Goal: Information Seeking & Learning: Learn about a topic

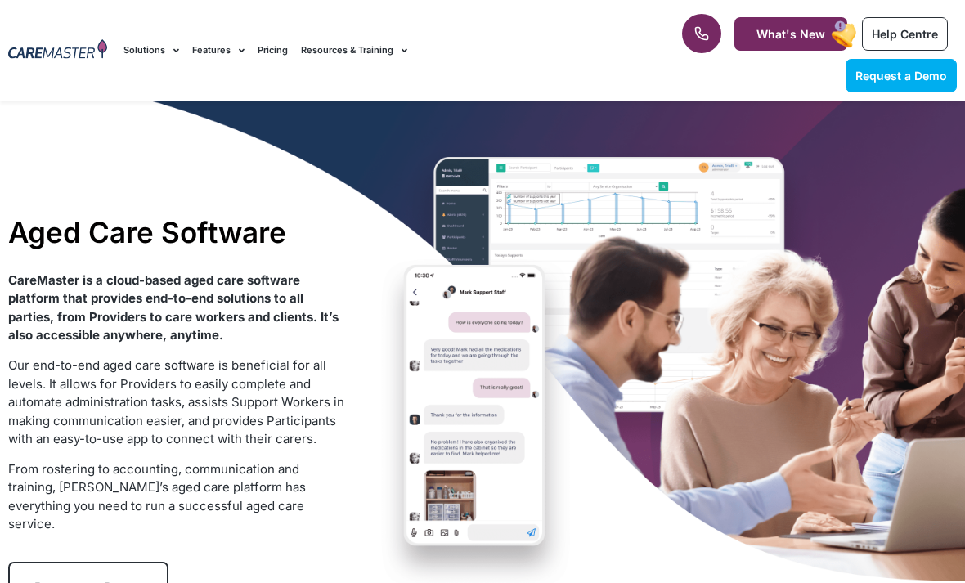
click at [439, 492] on div "Aged Care Software CareMaster is a cloud-based aged care software platform that…" at bounding box center [482, 415] width 965 height 628
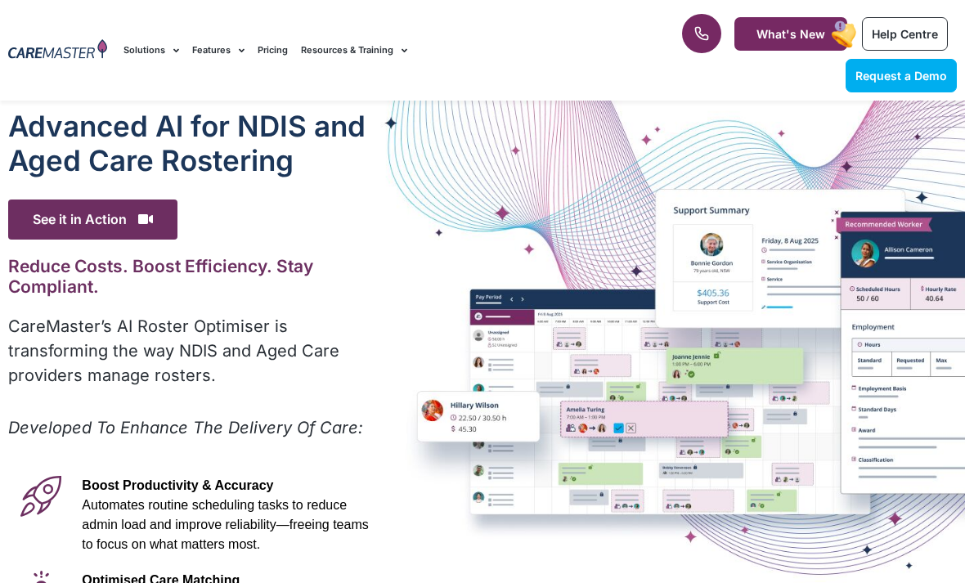
click at [673, 408] on div "Advanced Al for NDIS and Aged Care Rostering See it in Action Video Player http…" at bounding box center [482, 526] width 965 height 850
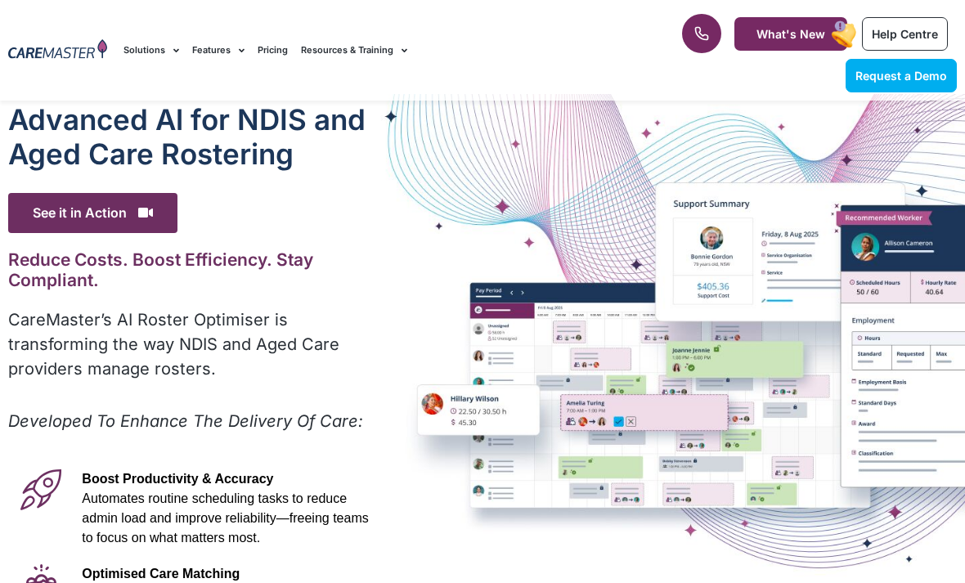
scroll to position [9, 0]
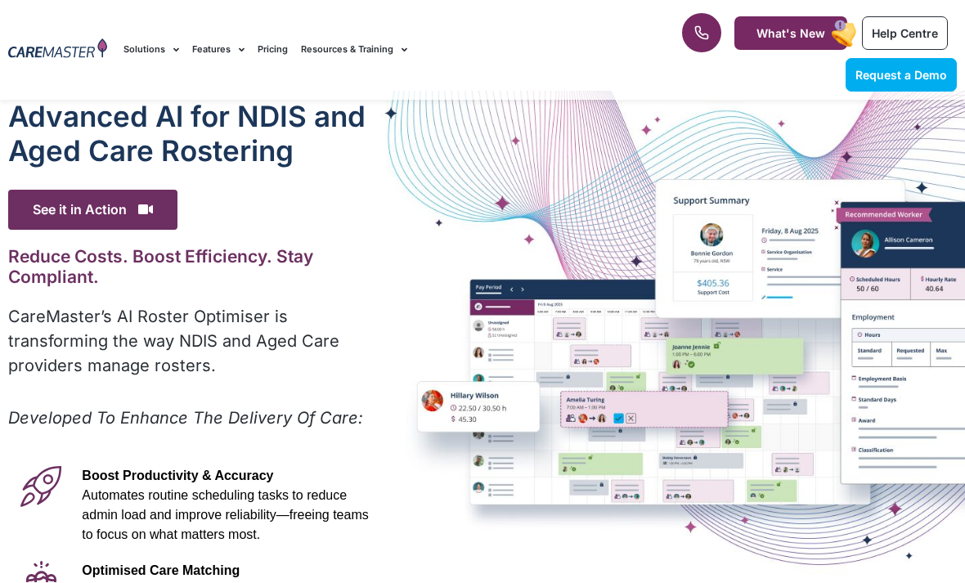
click at [626, 436] on div "Advanced Al for NDIS and Aged Care Rostering See it in Action Video Player http…" at bounding box center [482, 517] width 965 height 850
click at [410, 410] on div "Advanced Al for NDIS and Aged Care Rostering See it in Action Video Player http…" at bounding box center [482, 517] width 965 height 850
click at [429, 414] on div "Advanced Al for NDIS and Aged Care Rostering See it in Action Video Player http…" at bounding box center [482, 517] width 965 height 850
click at [443, 415] on div "Advanced Al for NDIS and Aged Care Rostering See it in Action Video Player http…" at bounding box center [482, 517] width 965 height 850
click at [439, 410] on div "Advanced Al for NDIS and Aged Care Rostering See it in Action Video Player http…" at bounding box center [482, 517] width 965 height 850
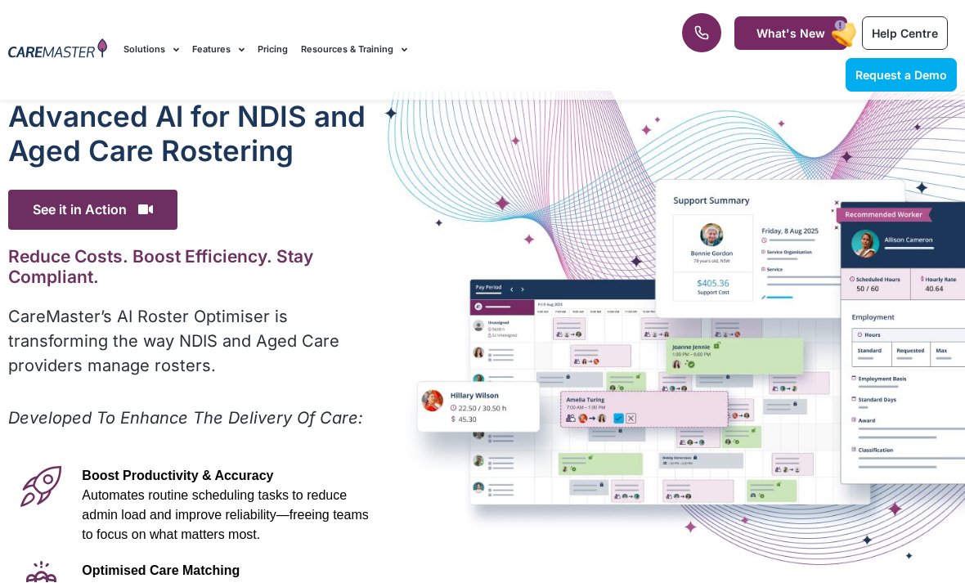
click at [435, 406] on div "Advanced Al for NDIS and Aged Care Rostering See it in Action Video Player http…" at bounding box center [482, 517] width 965 height 850
click at [435, 407] on div "Advanced Al for NDIS and Aged Care Rostering See it in Action Video Player http…" at bounding box center [482, 517] width 965 height 850
click at [442, 409] on div "Advanced Al for NDIS and Aged Care Rostering See it in Action Video Player http…" at bounding box center [482, 517] width 965 height 850
click at [446, 409] on div "Advanced Al for NDIS and Aged Care Rostering See it in Action Video Player http…" at bounding box center [482, 517] width 965 height 850
click at [437, 412] on div "Advanced Al for NDIS and Aged Care Rostering See it in Action Video Player http…" at bounding box center [482, 517] width 965 height 850
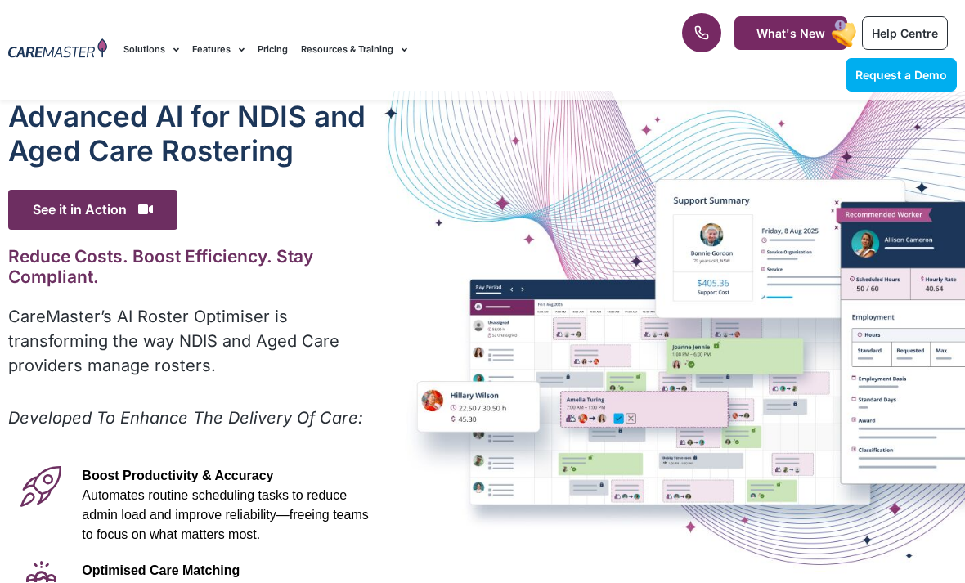
click at [442, 405] on div "Advanced Al for NDIS and Aged Care Rostering See it in Action Video Player http…" at bounding box center [482, 517] width 965 height 850
click at [446, 402] on div "Advanced Al for NDIS and Aged Care Rostering See it in Action Video Player http…" at bounding box center [482, 517] width 965 height 850
click at [442, 398] on div "Advanced Al for NDIS and Aged Care Rostering See it in Action Video Player http…" at bounding box center [482, 517] width 965 height 850
click at [446, 410] on div "Advanced Al for NDIS and Aged Care Rostering See it in Action Video Player http…" at bounding box center [482, 517] width 965 height 850
click at [446, 415] on div "Advanced Al for NDIS and Aged Care Rostering See it in Action Video Player http…" at bounding box center [482, 517] width 965 height 850
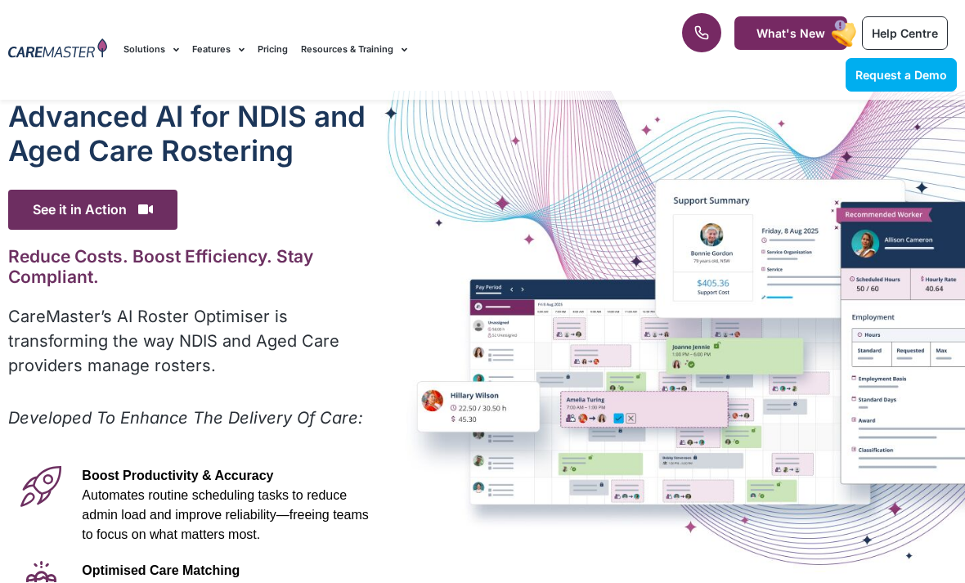
click at [446, 410] on div "Advanced Al for NDIS and Aged Care Rostering See it in Action Video Player http…" at bounding box center [482, 517] width 965 height 850
click at [423, 417] on div "Advanced Al for NDIS and Aged Care Rostering See it in Action Video Player http…" at bounding box center [482, 517] width 965 height 850
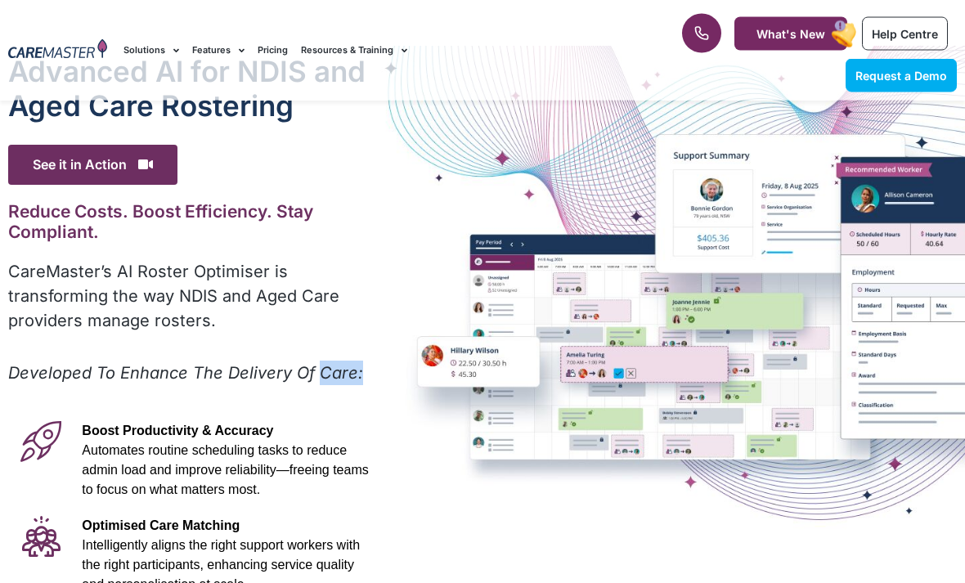
scroll to position [0, 0]
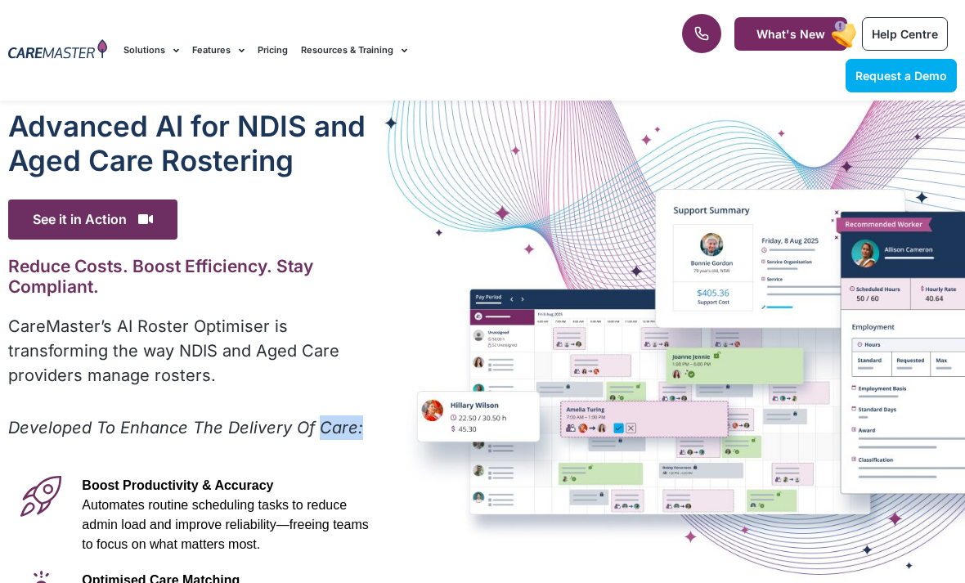
click at [659, 428] on div "Advanced Al for NDIS and Aged Care Rostering See it in Action Video Player http…" at bounding box center [482, 526] width 965 height 850
click at [673, 403] on div "Advanced Al for NDIS and Aged Care Rostering See it in Action Video Player http…" at bounding box center [482, 526] width 965 height 850
click at [678, 417] on div "Advanced Al for NDIS and Aged Care Rostering See it in Action Video Player http…" at bounding box center [482, 526] width 965 height 850
click at [631, 423] on div "Advanced Al for NDIS and Aged Care Rostering See it in Action Video Player http…" at bounding box center [482, 526] width 965 height 850
click at [662, 419] on div "Advanced Al for NDIS and Aged Care Rostering See it in Action Video Player http…" at bounding box center [482, 526] width 965 height 850
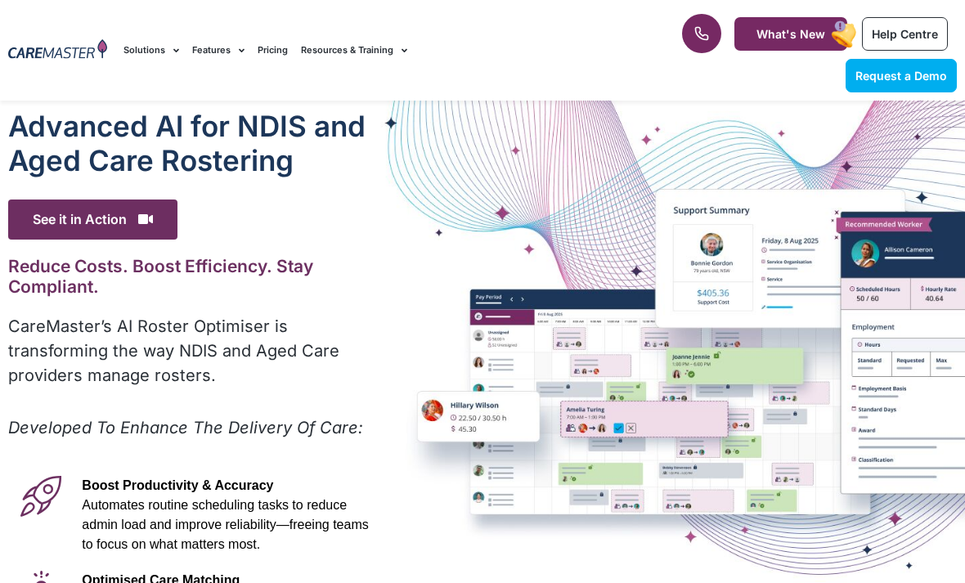
click at [673, 406] on div "Advanced Al for NDIS and Aged Care Rostering See it in Action Video Player http…" at bounding box center [482, 526] width 965 height 850
click at [631, 419] on div "Advanced Al for NDIS and Aged Care Rostering See it in Action Video Player http…" at bounding box center [482, 526] width 965 height 850
click at [626, 427] on div "Advanced Al for NDIS and Aged Care Rostering See it in Action Video Player http…" at bounding box center [482, 526] width 965 height 850
click at [632, 426] on div "Advanced Al for NDIS and Aged Care Rostering See it in Action Video Player http…" at bounding box center [482, 526] width 965 height 850
click at [638, 427] on div "Advanced Al for NDIS and Aged Care Rostering See it in Action Video Player http…" at bounding box center [482, 526] width 965 height 850
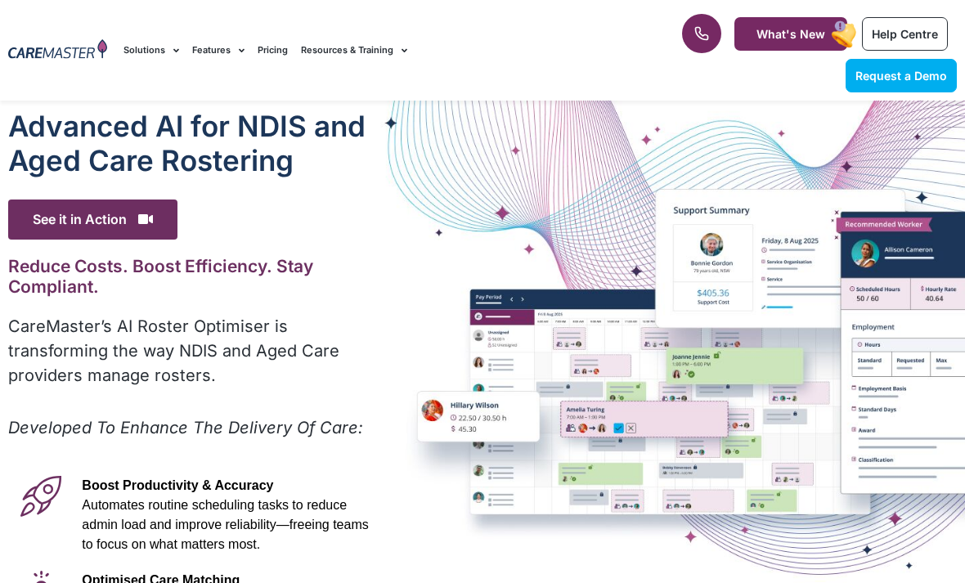
click at [639, 424] on div "Advanced Al for NDIS and Aged Care Rostering See it in Action Video Player http…" at bounding box center [482, 526] width 965 height 850
click at [642, 425] on div "Advanced Al for NDIS and Aged Care Rostering See it in Action Video Player http…" at bounding box center [482, 526] width 965 height 850
click at [639, 423] on div "Advanced Al for NDIS and Aged Care Rostering See it in Action Video Player http…" at bounding box center [482, 526] width 965 height 850
click at [641, 424] on div "Advanced Al for NDIS and Aged Care Rostering See it in Action Video Player http…" at bounding box center [482, 526] width 965 height 850
click at [620, 431] on div "Advanced Al for NDIS and Aged Care Rostering See it in Action Video Player http…" at bounding box center [482, 526] width 965 height 850
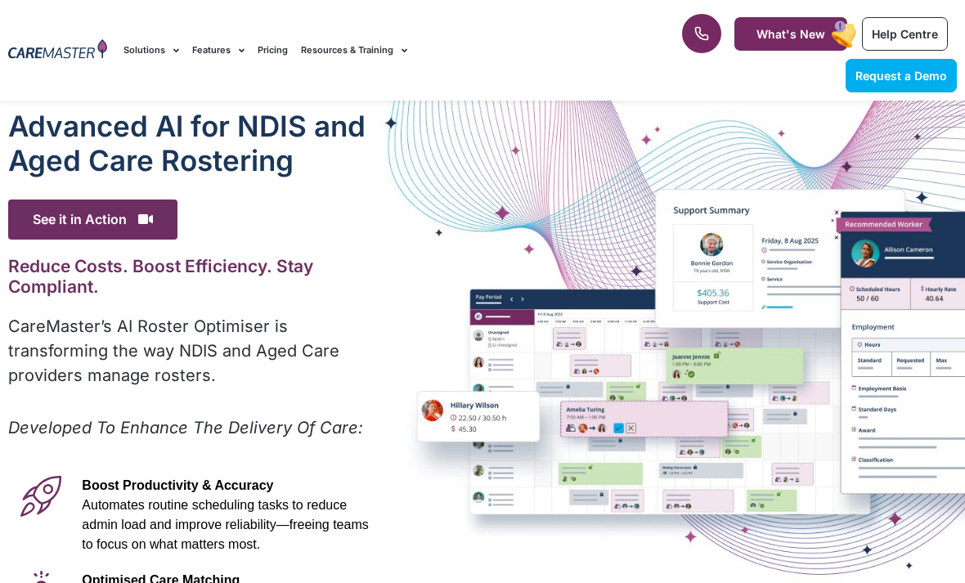
click at [625, 433] on div "Advanced Al for NDIS and Aged Care Rostering See it in Action Video Player http…" at bounding box center [482, 526] width 965 height 850
click at [629, 433] on div "Advanced Al for NDIS and Aged Care Rostering See it in Action Video Player http…" at bounding box center [482, 526] width 965 height 850
click at [611, 430] on div "Advanced Al for NDIS and Aged Care Rostering See it in Action Video Player http…" at bounding box center [482, 526] width 965 height 850
click at [620, 428] on div "Advanced Al for NDIS and Aged Care Rostering See it in Action Video Player http…" at bounding box center [482, 526] width 965 height 850
click at [618, 419] on div "Advanced Al for NDIS and Aged Care Rostering See it in Action Video Player http…" at bounding box center [482, 526] width 965 height 850
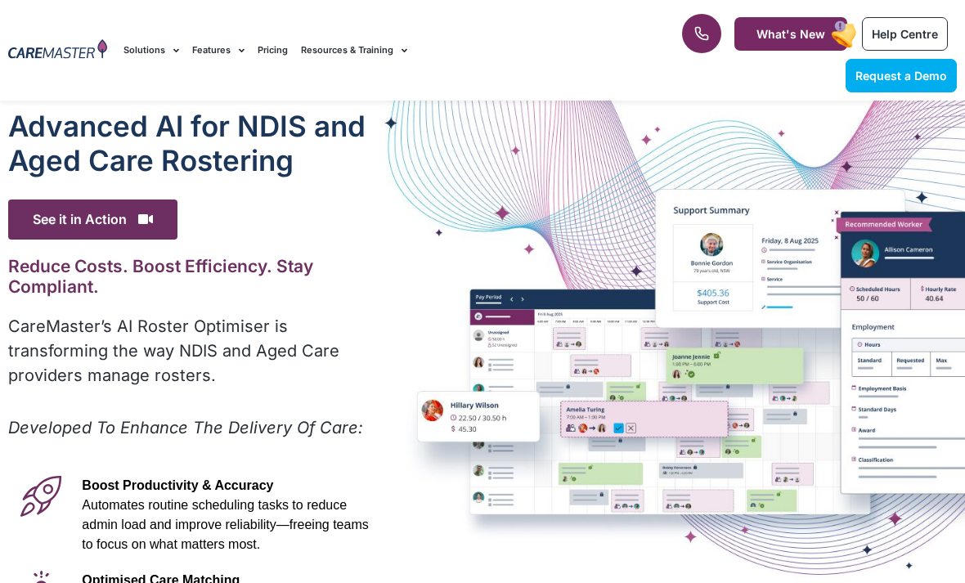
click at [617, 416] on div "Advanced Al for NDIS and Aged Care Rostering See it in Action Video Player http…" at bounding box center [482, 526] width 965 height 850
click at [609, 421] on div "Advanced Al for NDIS and Aged Care Rostering See it in Action Video Player http…" at bounding box center [482, 526] width 965 height 850
click at [608, 421] on div "Advanced Al for NDIS and Aged Care Rostering See it in Action Video Player http…" at bounding box center [482, 526] width 965 height 850
click at [604, 423] on div "Advanced Al for NDIS and Aged Care Rostering See it in Action Video Player http…" at bounding box center [482, 526] width 965 height 850
